Goal: Information Seeking & Learning: Check status

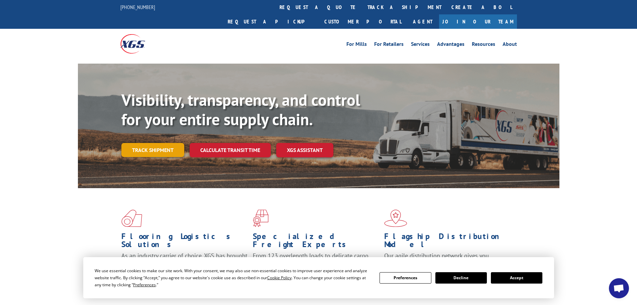
click at [168, 143] on link "Track shipment" at bounding box center [152, 150] width 63 height 14
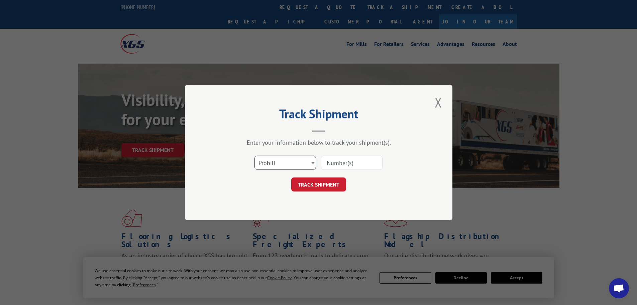
click at [295, 162] on select "Select category... Probill BOL PO" at bounding box center [286, 163] width 62 height 14
select select "bol"
click at [255, 156] on select "Select category... Probill BOL PO" at bounding box center [286, 163] width 62 height 14
click at [339, 169] on input at bounding box center [352, 163] width 62 height 14
type input "594467"
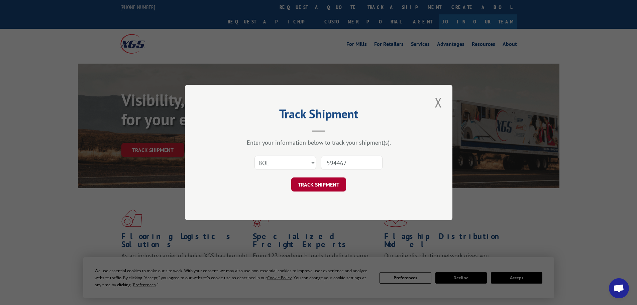
click at [333, 183] on button "TRACK SHIPMENT" at bounding box center [318, 184] width 55 height 14
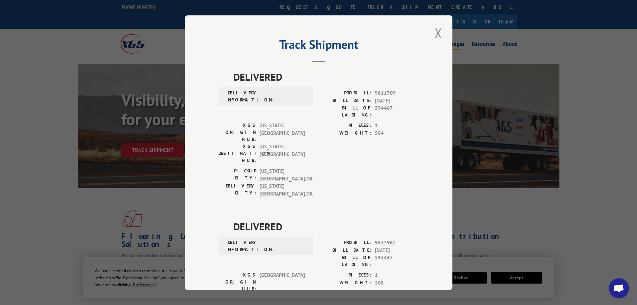
drag, startPoint x: 440, startPoint y: 31, endPoint x: 437, endPoint y: 34, distance: 4.1
click at [439, 32] on button "Close modal" at bounding box center [438, 33] width 11 height 18
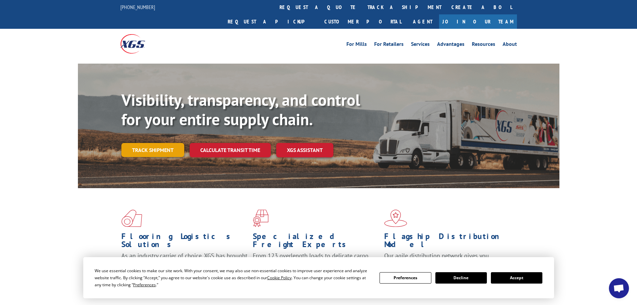
click at [158, 143] on link "Track shipment" at bounding box center [152, 150] width 63 height 14
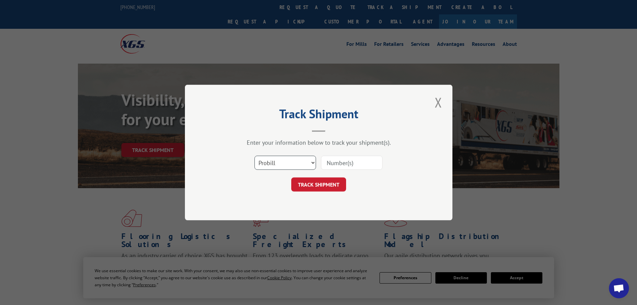
click at [288, 166] on select "Select category... Probill BOL PO" at bounding box center [286, 163] width 62 height 14
select select "bol"
click at [255, 156] on select "Select category... Probill BOL PO" at bounding box center [286, 163] width 62 height 14
click at [361, 164] on input at bounding box center [352, 163] width 62 height 14
type input "5954467"
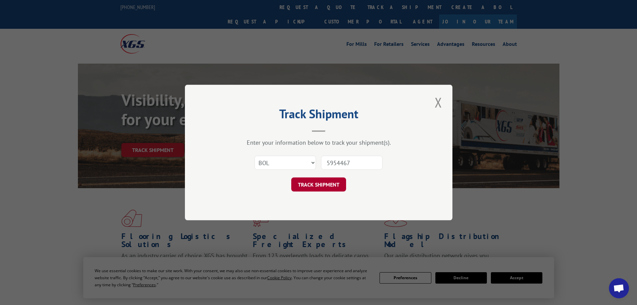
click at [313, 185] on button "TRACK SHIPMENT" at bounding box center [318, 184] width 55 height 14
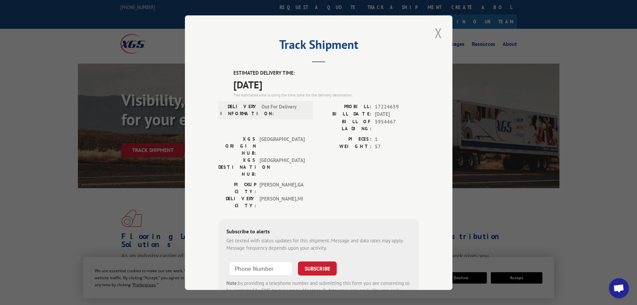
click at [437, 32] on button "Close modal" at bounding box center [438, 33] width 11 height 18
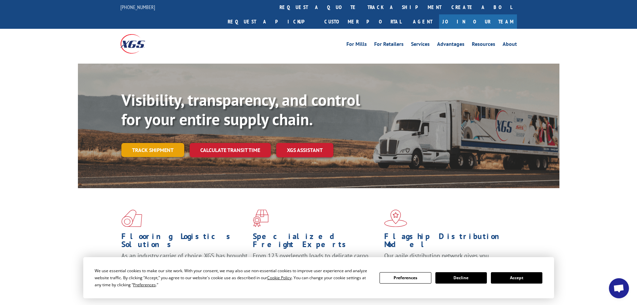
click at [134, 143] on link "Track shipment" at bounding box center [152, 150] width 63 height 14
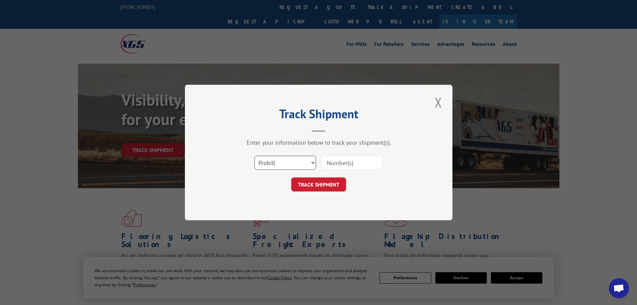
drag, startPoint x: 308, startPoint y: 161, endPoint x: 302, endPoint y: 162, distance: 6.3
click at [308, 161] on select "Select category... Probill BOL PO" at bounding box center [286, 163] width 62 height 14
select select "bol"
click at [255, 156] on select "Select category... Probill BOL PO" at bounding box center [286, 163] width 62 height 14
click at [363, 162] on input at bounding box center [352, 163] width 62 height 14
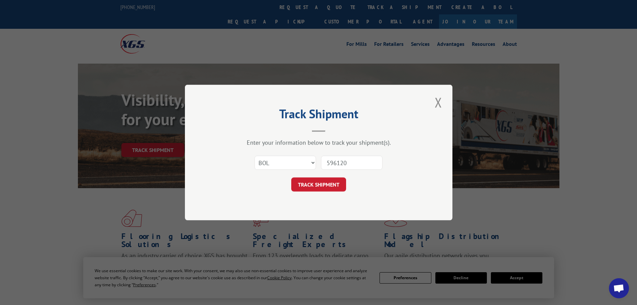
type input "5961205"
click button "TRACK SHIPMENT" at bounding box center [318, 184] width 55 height 14
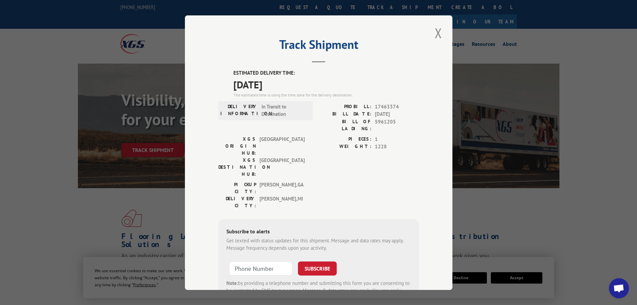
drag, startPoint x: 598, startPoint y: 36, endPoint x: 435, endPoint y: 35, distance: 162.9
click at [436, 35] on button "Close modal" at bounding box center [438, 33] width 11 height 18
